Goal: Task Accomplishment & Management: Use online tool/utility

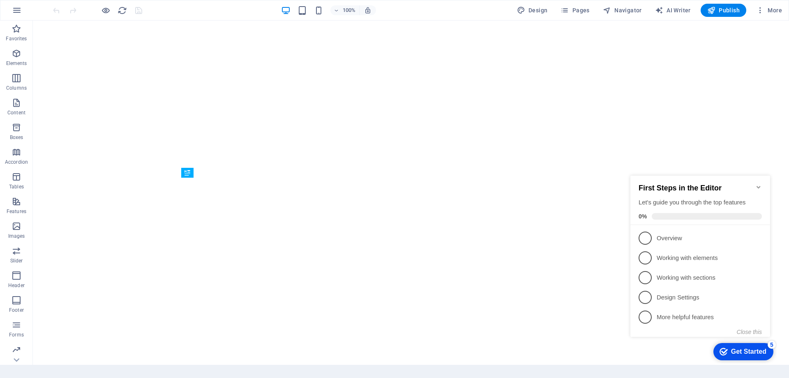
click at [758, 186] on icon "Minimize checklist" at bounding box center [759, 187] width 4 height 2
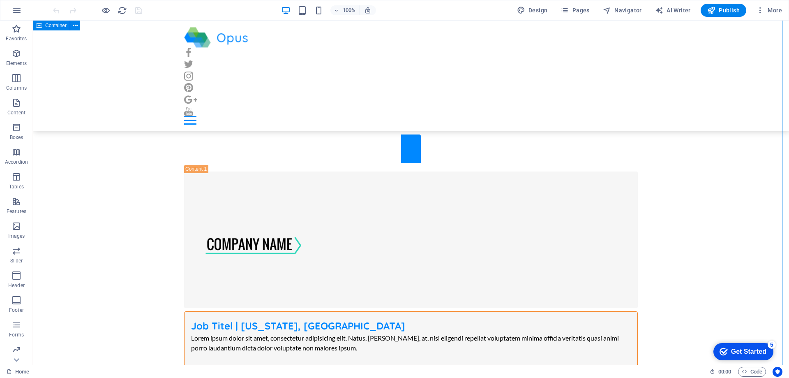
scroll to position [675, 0]
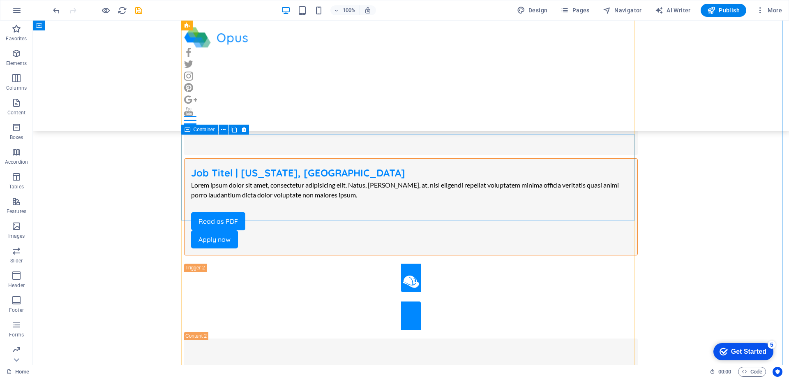
scroll to position [1168, 0]
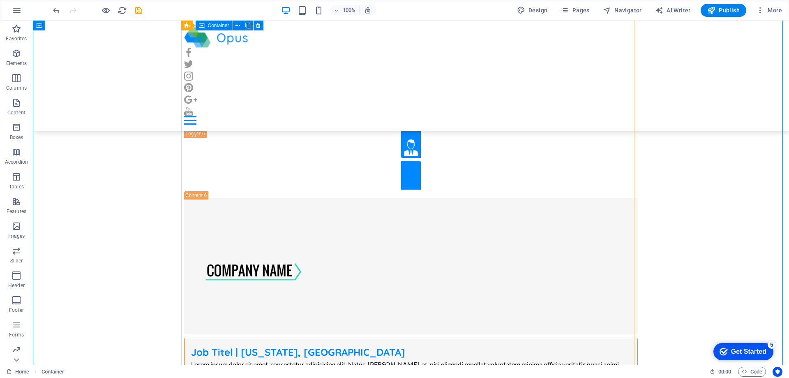
scroll to position [5115, 0]
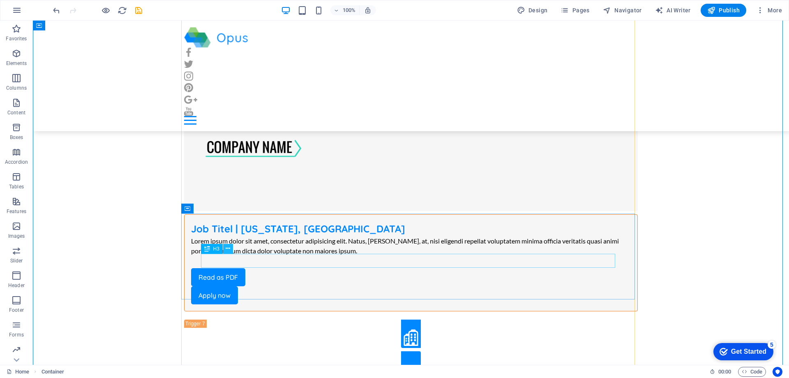
click at [227, 247] on icon at bounding box center [228, 248] width 5 height 9
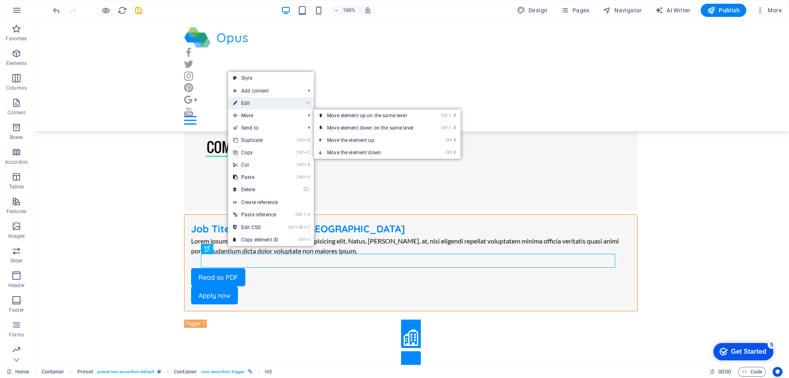
click at [257, 104] on link "⏎ Edit" at bounding box center [255, 103] width 55 height 12
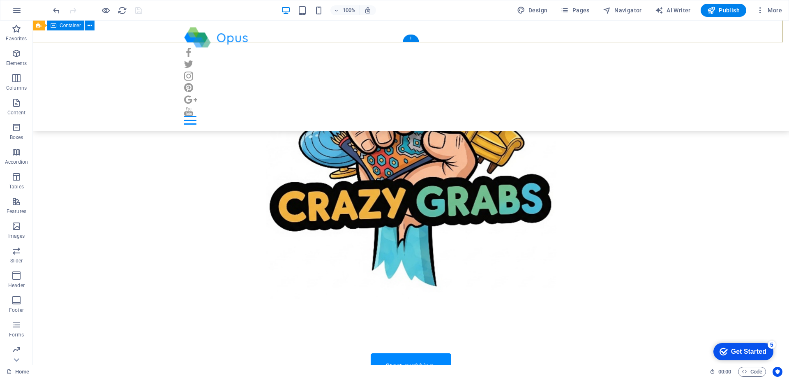
scroll to position [288, 0]
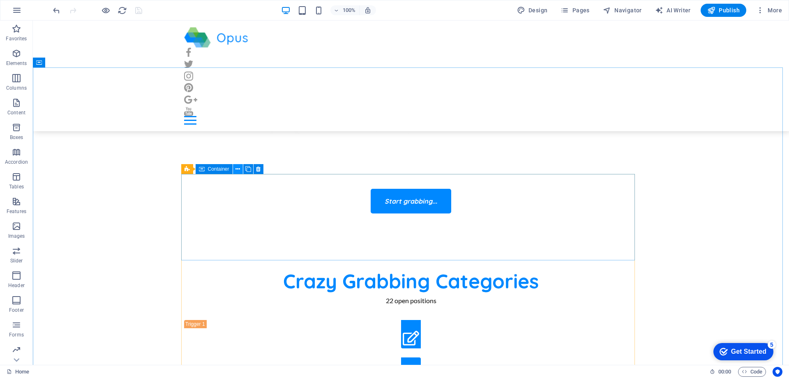
click at [237, 169] on icon at bounding box center [238, 169] width 5 height 9
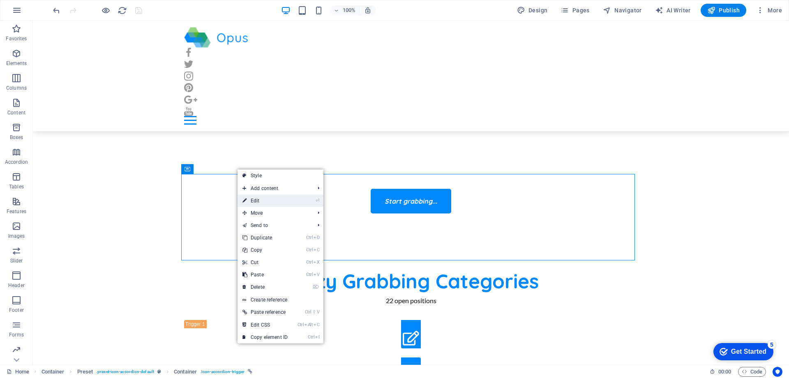
drag, startPoint x: 262, startPoint y: 200, endPoint x: 353, endPoint y: 172, distance: 95.1
click at [262, 200] on link "⏎ Edit" at bounding box center [265, 200] width 55 height 12
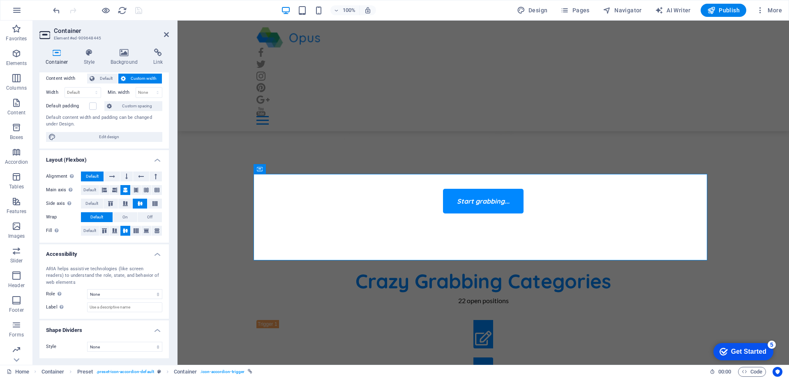
scroll to position [0, 0]
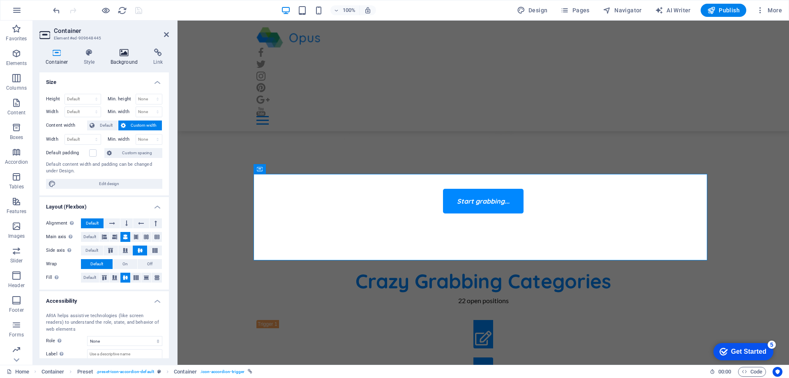
click at [127, 51] on icon at bounding box center [124, 53] width 40 height 8
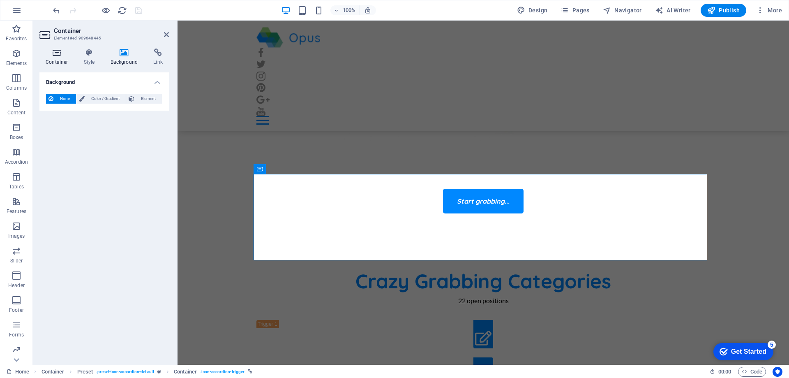
click at [57, 54] on icon at bounding box center [56, 53] width 35 height 8
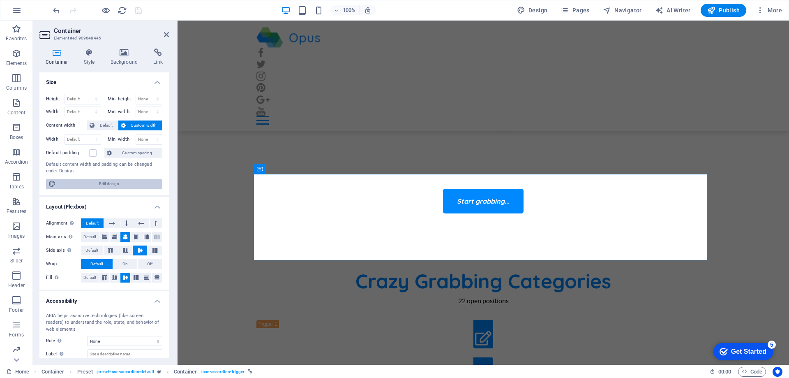
click at [107, 183] on span "Edit design" at bounding box center [109, 184] width 102 height 10
select select "px"
select select "400"
select select "px"
select select "rem"
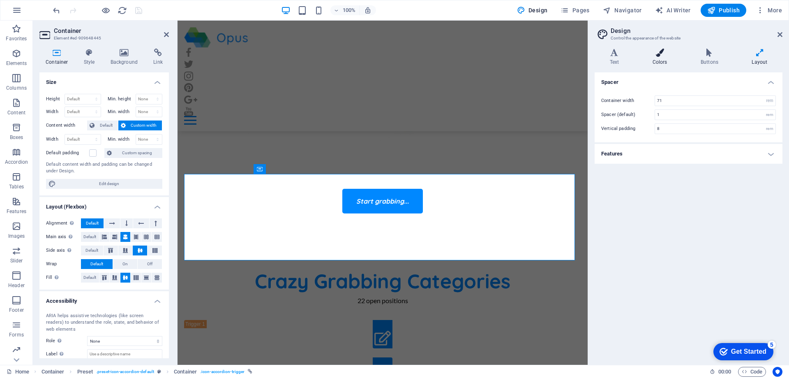
click at [662, 58] on h4 "Colors" at bounding box center [662, 57] width 48 height 17
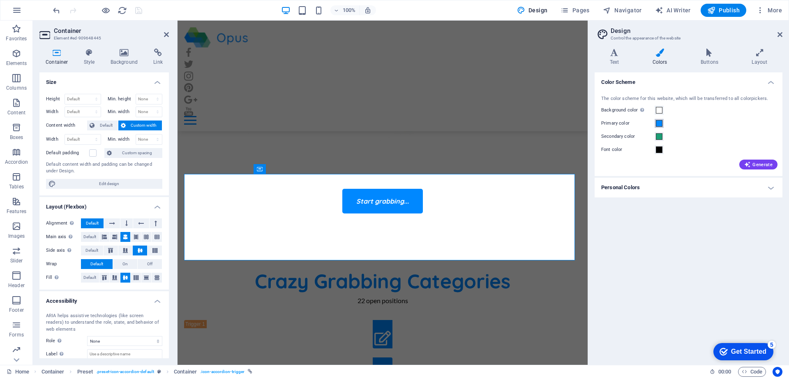
click at [658, 123] on span at bounding box center [659, 123] width 7 height 7
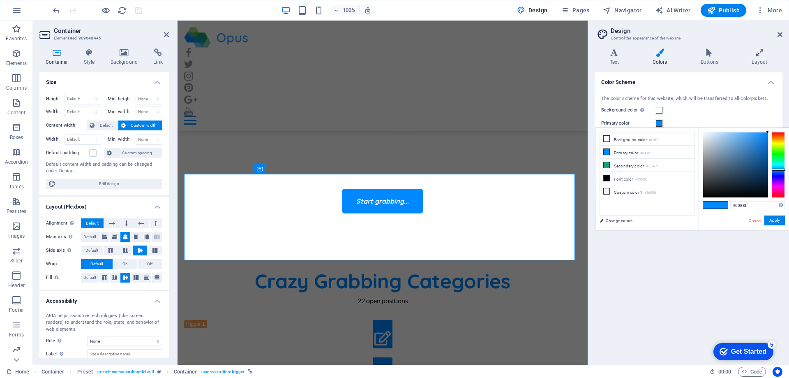
type input "#248be5"
click at [758, 139] on div at bounding box center [735, 164] width 65 height 65
click at [775, 220] on button "Apply" at bounding box center [775, 220] width 21 height 10
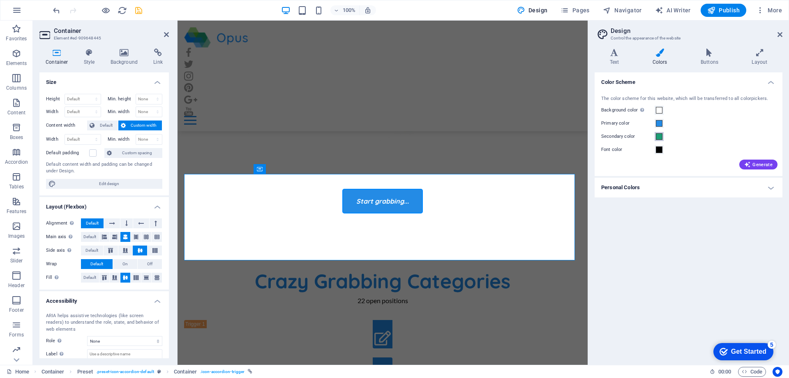
click at [659, 136] on span at bounding box center [659, 136] width 7 height 7
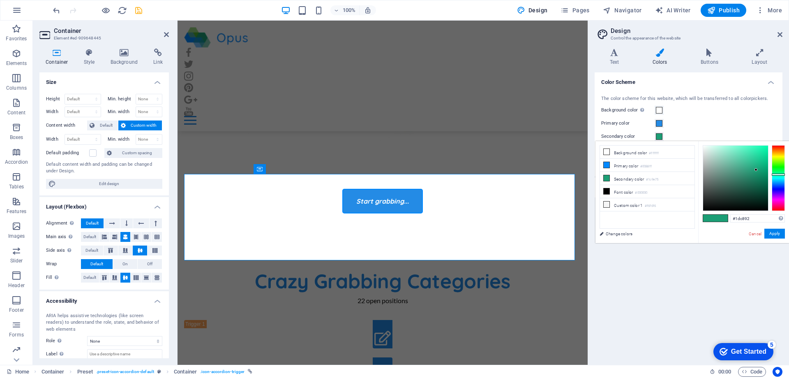
click at [759, 159] on div at bounding box center [735, 178] width 65 height 65
click at [721, 219] on span at bounding box center [722, 218] width 12 height 7
click at [757, 154] on div at bounding box center [735, 178] width 65 height 65
click at [756, 160] on div at bounding box center [735, 178] width 65 height 65
click at [756, 160] on div at bounding box center [755, 159] width 3 height 3
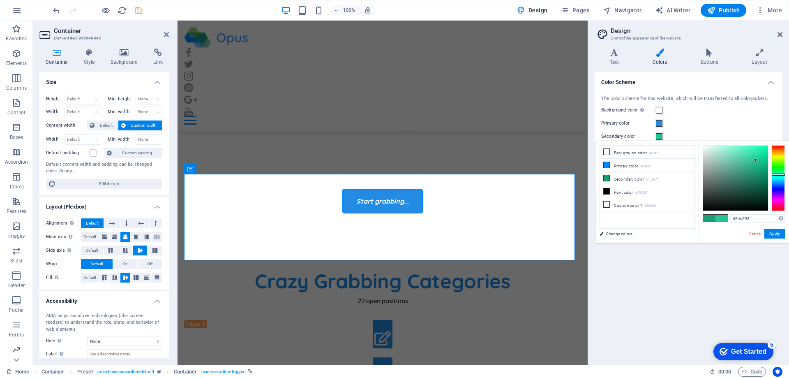
type input "#1ecb95"
click at [759, 158] on div at bounding box center [735, 178] width 65 height 65
click at [772, 232] on button "Apply" at bounding box center [775, 234] width 21 height 10
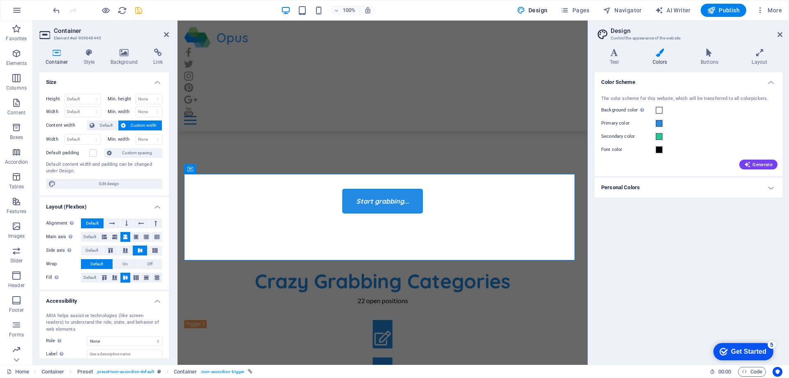
click at [770, 187] on h4 "Personal Colors" at bounding box center [689, 188] width 188 height 20
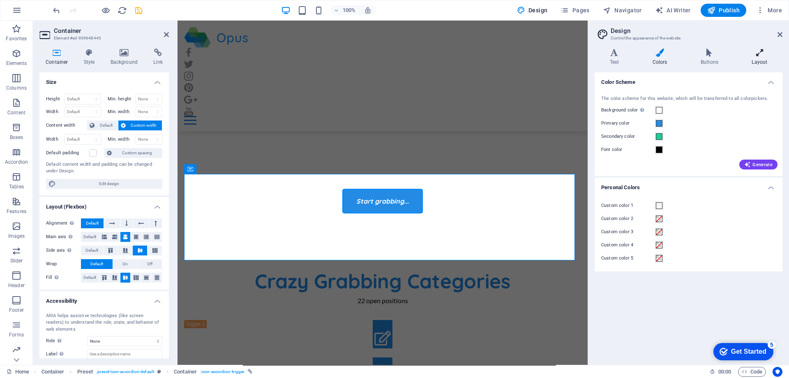
click at [758, 59] on h4 "Layout" at bounding box center [760, 57] width 46 height 17
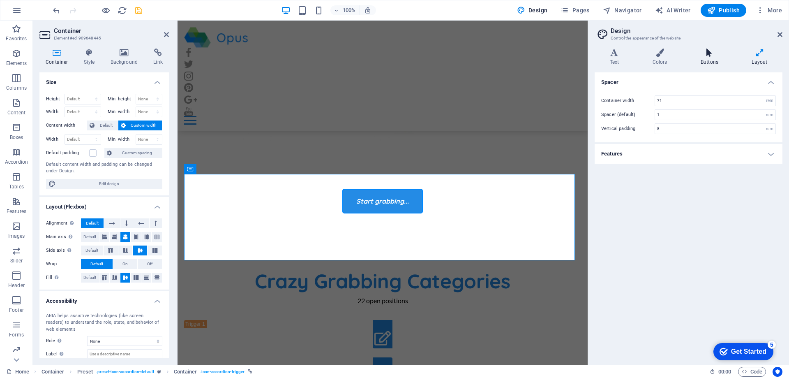
click at [707, 58] on h4 "Buttons" at bounding box center [711, 57] width 51 height 17
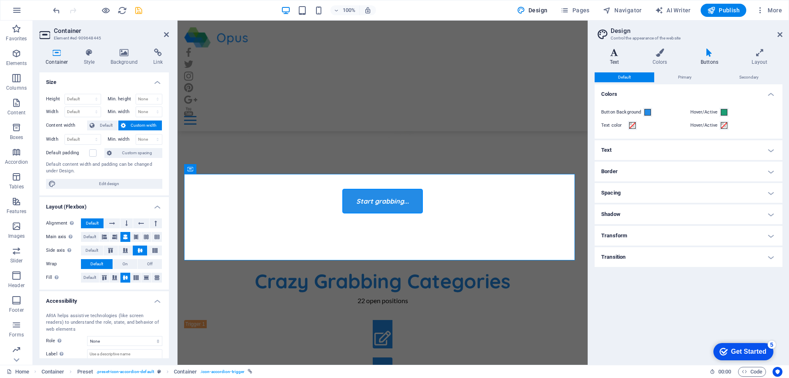
click at [619, 58] on h4 "Text" at bounding box center [616, 57] width 43 height 17
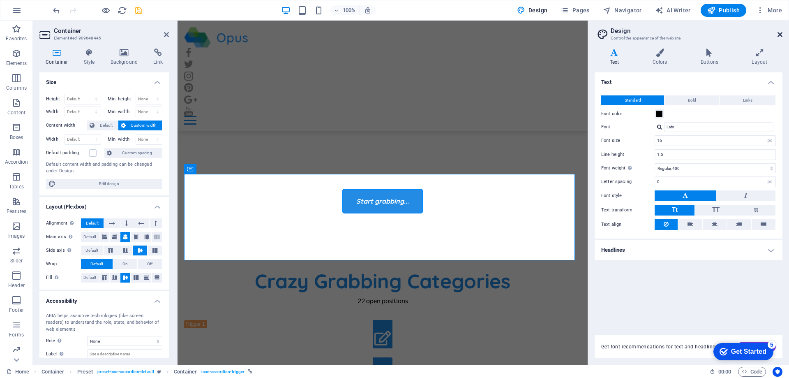
click at [779, 36] on icon at bounding box center [780, 34] width 5 height 7
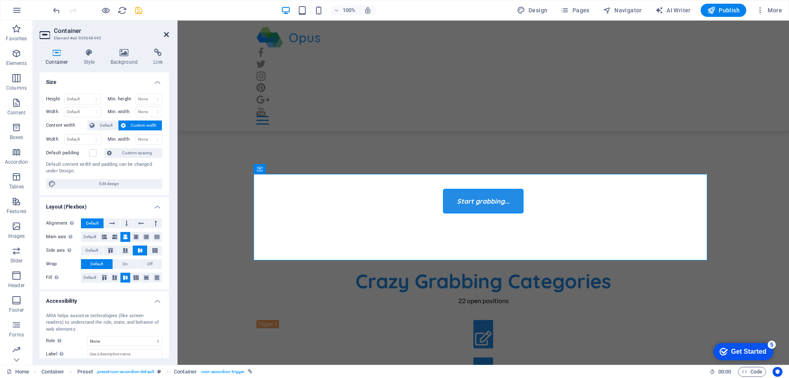
click at [166, 32] on icon at bounding box center [166, 34] width 5 height 7
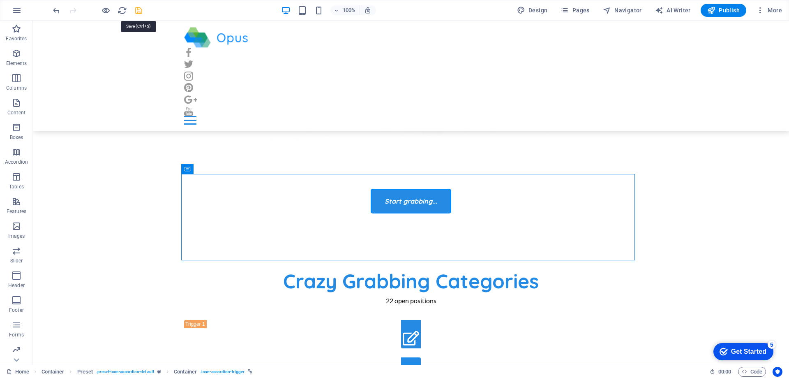
click at [138, 9] on icon "save" at bounding box center [138, 10] width 9 height 9
